Goal: Transaction & Acquisition: Subscribe to service/newsletter

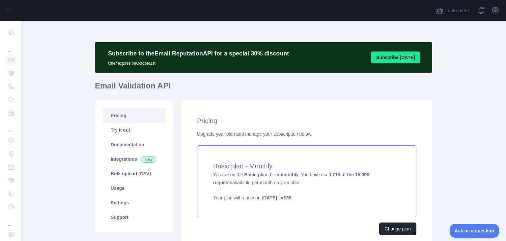
click at [328, 198] on p "Your plan will renew on [DATE] for $ 39 ." at bounding box center [306, 197] width 187 height 7
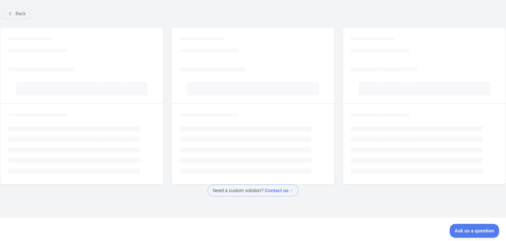
click at [290, 198] on div "Back Loading... Loading... Loading... Loading... Loading... Loading... Loading.…" at bounding box center [253, 120] width 506 height 241
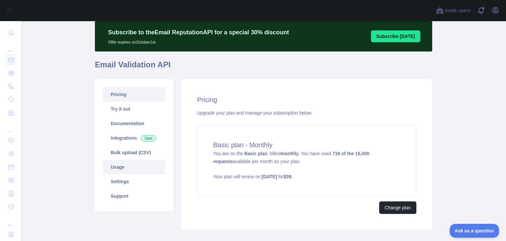
scroll to position [33, 0]
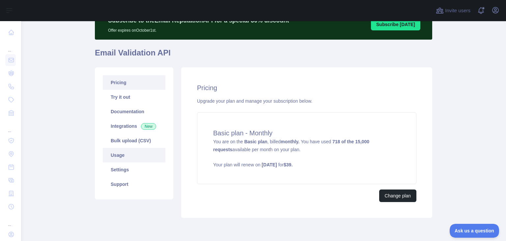
click at [121, 155] on link "Usage" at bounding box center [134, 155] width 63 height 15
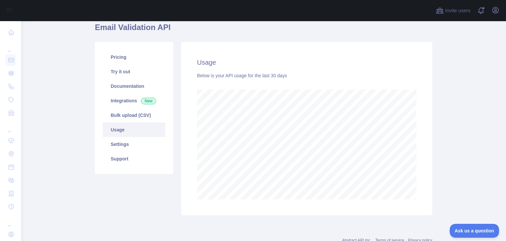
scroll to position [48, 0]
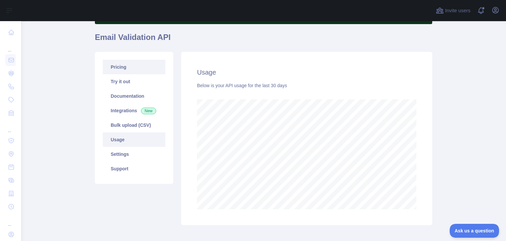
click at [130, 68] on link "Pricing" at bounding box center [134, 67] width 63 height 15
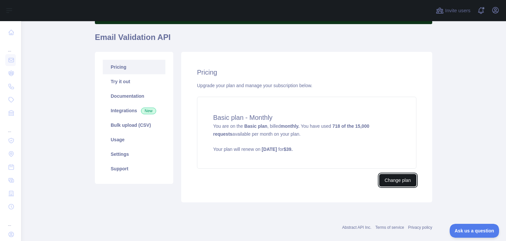
click at [392, 181] on button "Change plan" at bounding box center [397, 180] width 37 height 13
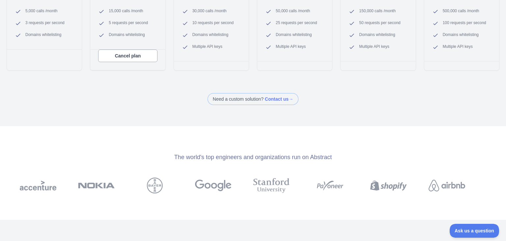
scroll to position [198, 0]
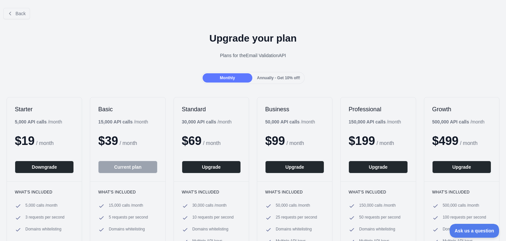
click at [270, 78] on span "Annually - Get 10% off!" at bounding box center [278, 77] width 43 height 5
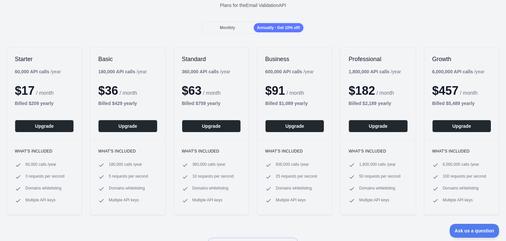
scroll to position [66, 0]
